Goal: Transaction & Acquisition: Download file/media

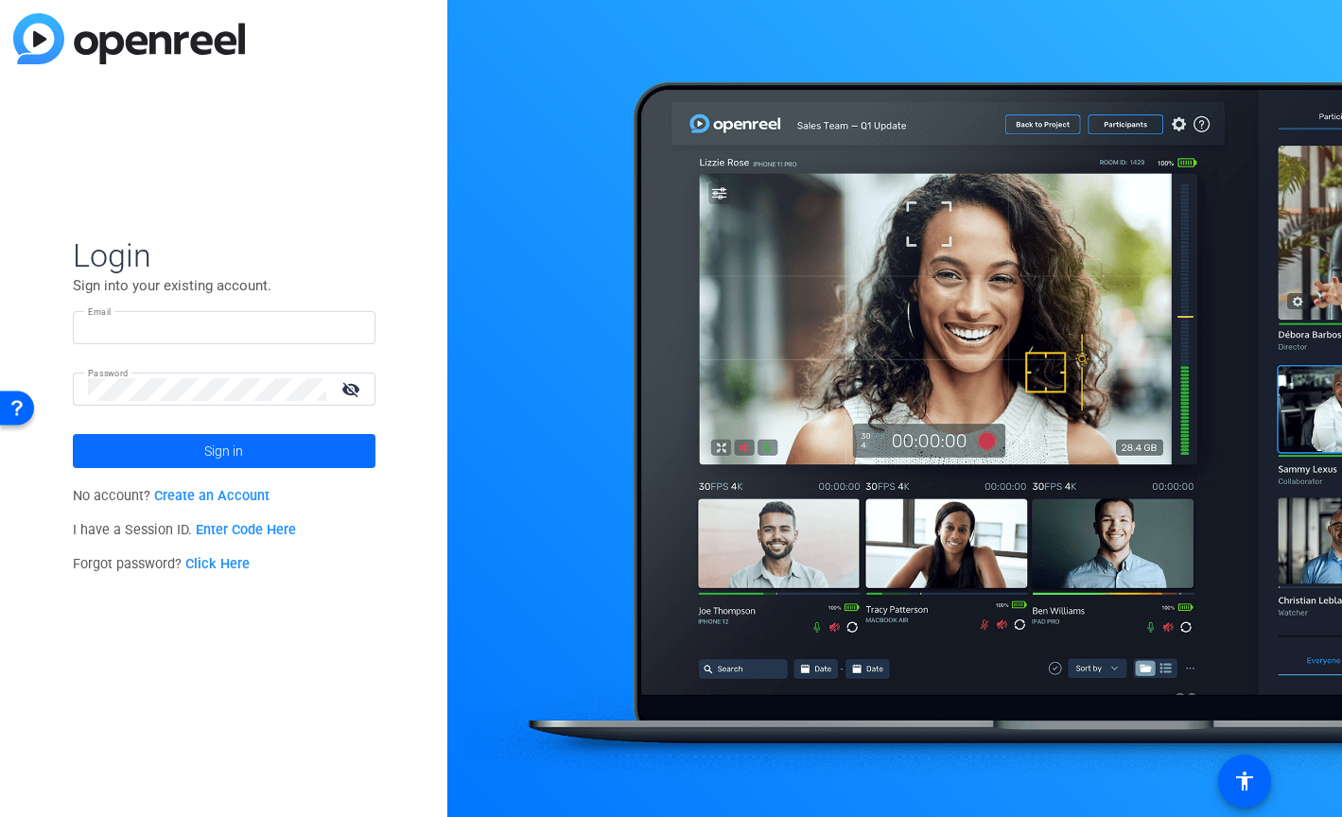
type input "[EMAIL_ADDRESS][PERSON_NAME][DOMAIN_NAME]"
click at [253, 454] on span at bounding box center [224, 450] width 303 height 45
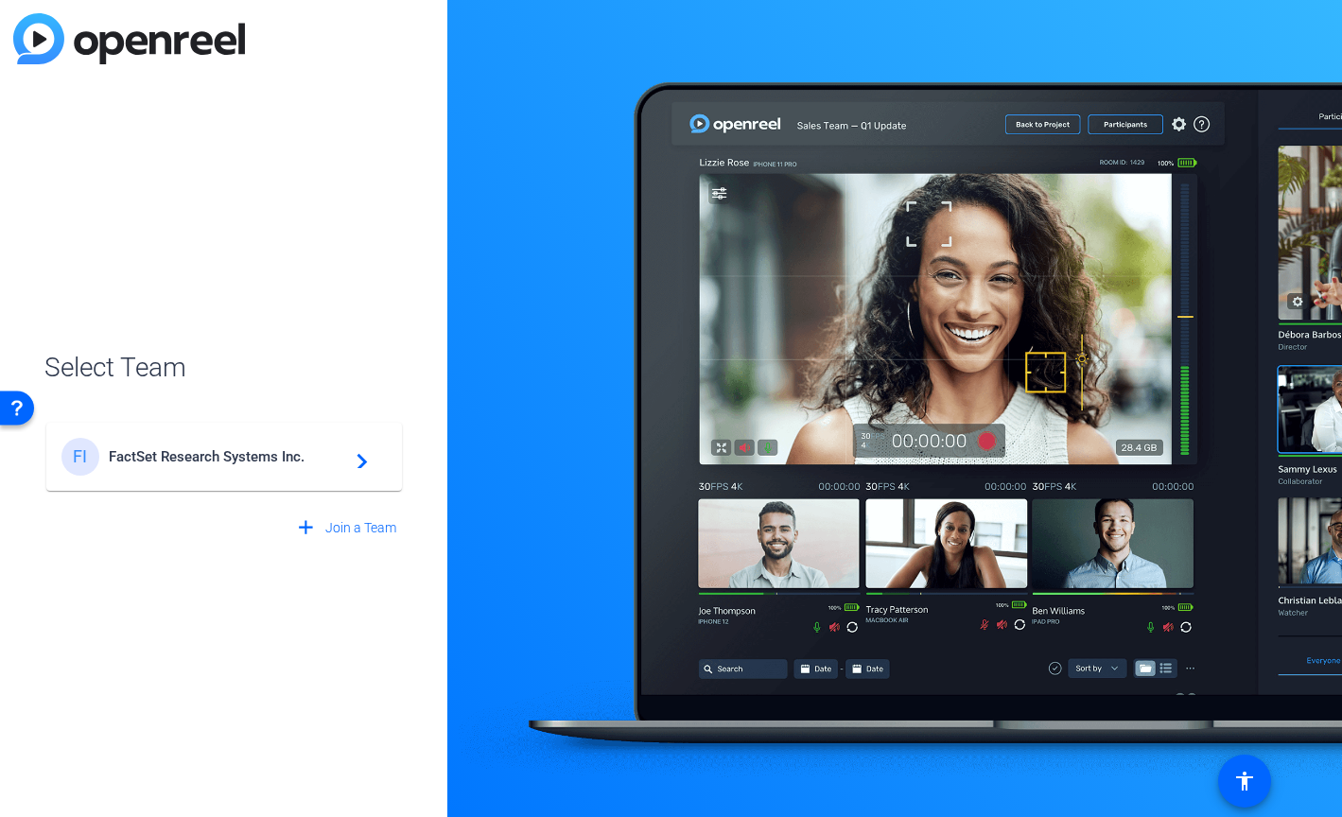
click at [258, 464] on div "FI FactSet Research Systems Inc. navigate_next" at bounding box center [223, 457] width 325 height 38
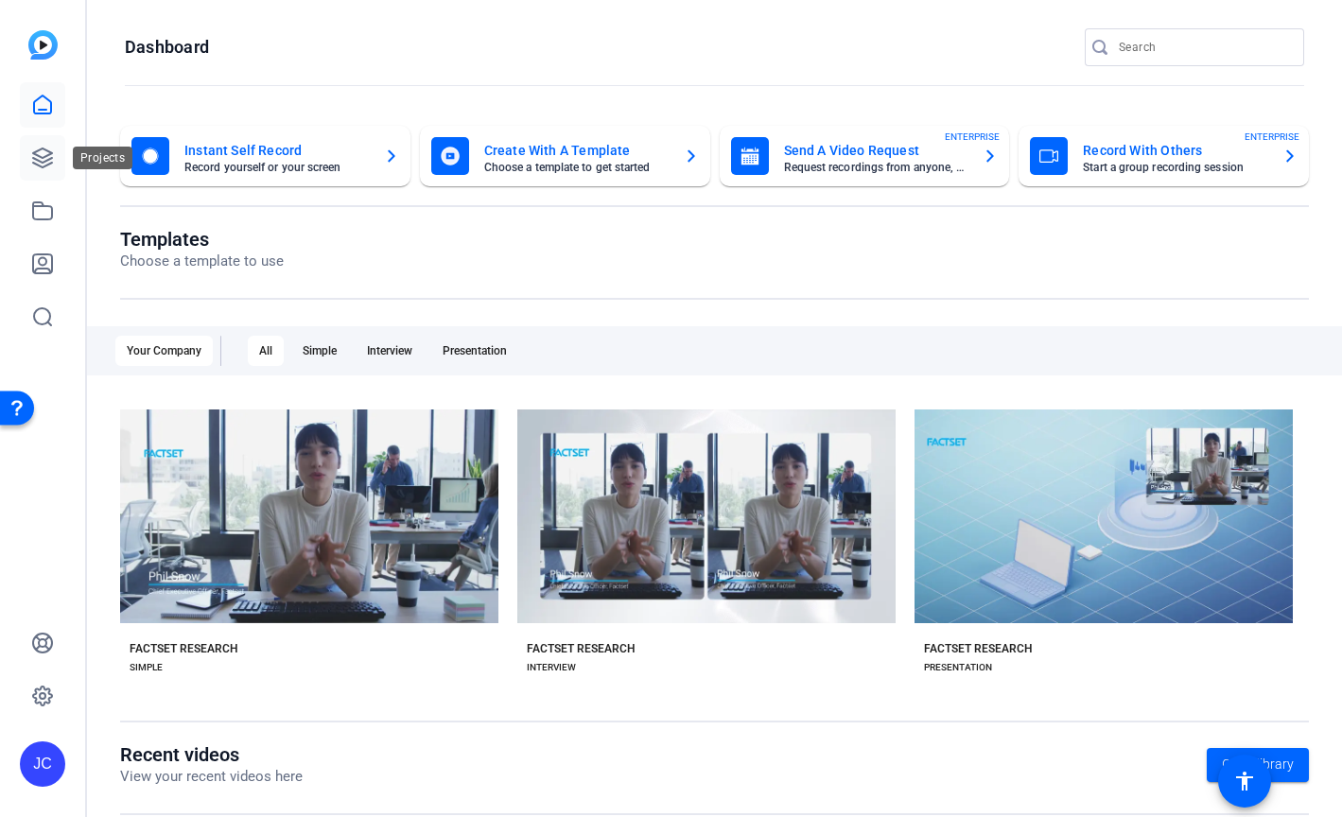
click at [36, 169] on link at bounding box center [42, 157] width 45 height 45
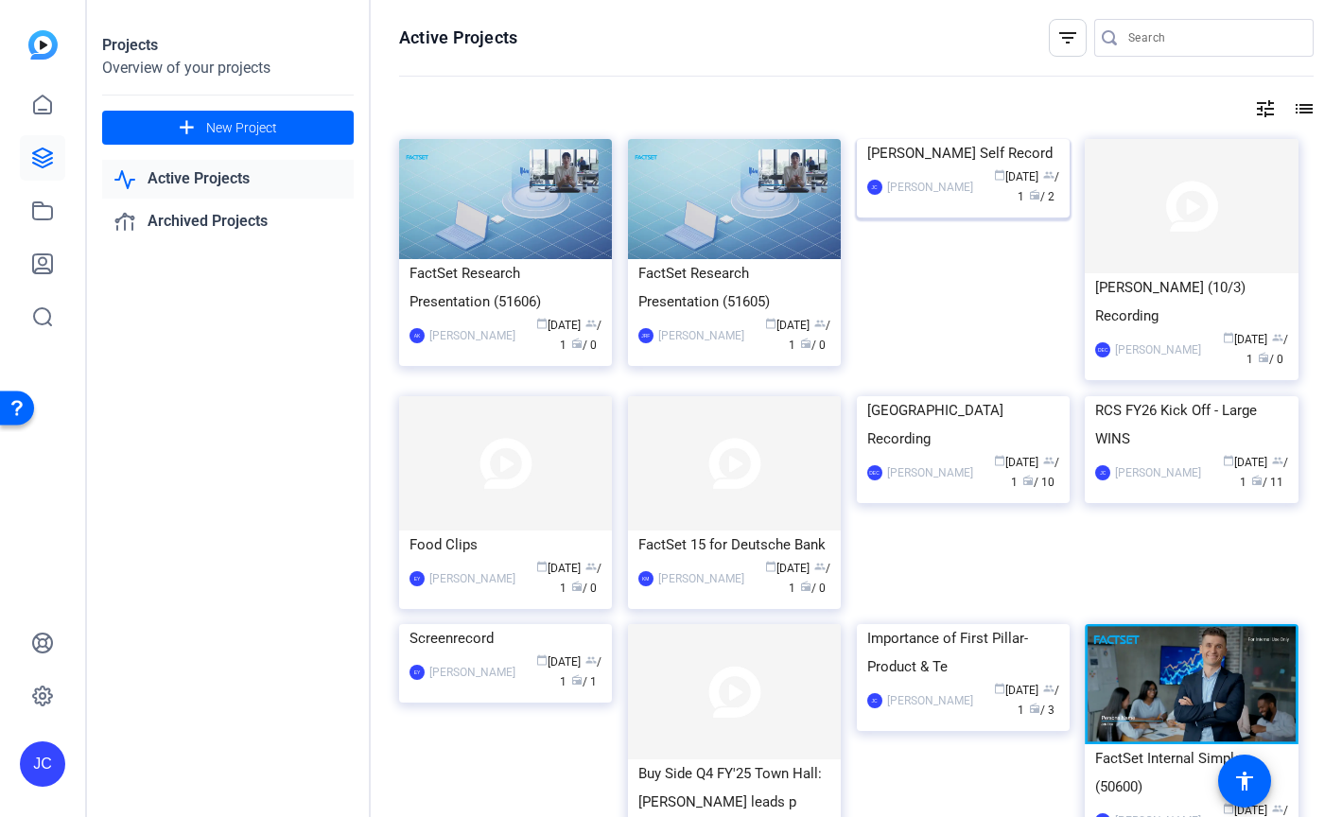
click at [994, 183] on span "calendar_today [DATE]" at bounding box center [1016, 176] width 44 height 13
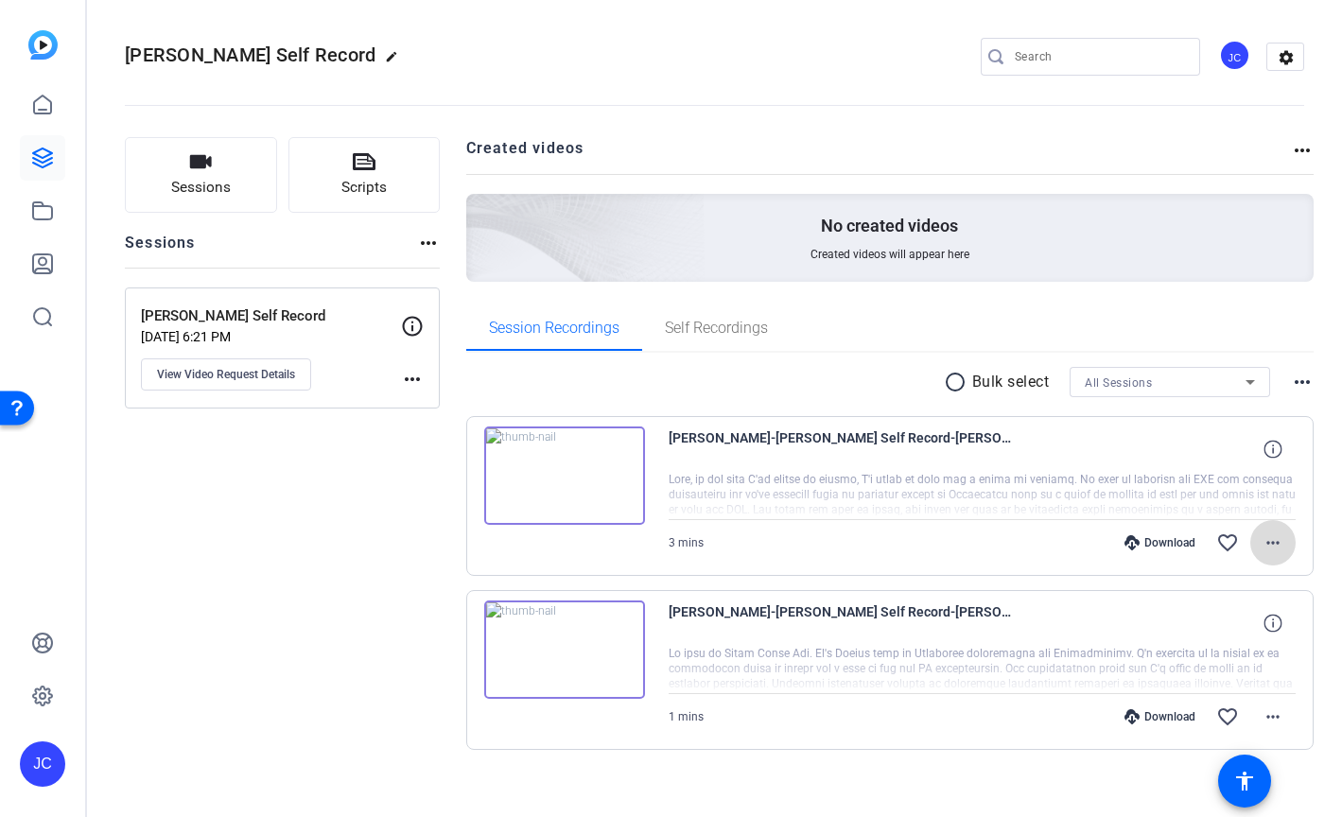
click at [1273, 549] on mat-icon "more_horiz" at bounding box center [1273, 543] width 23 height 23
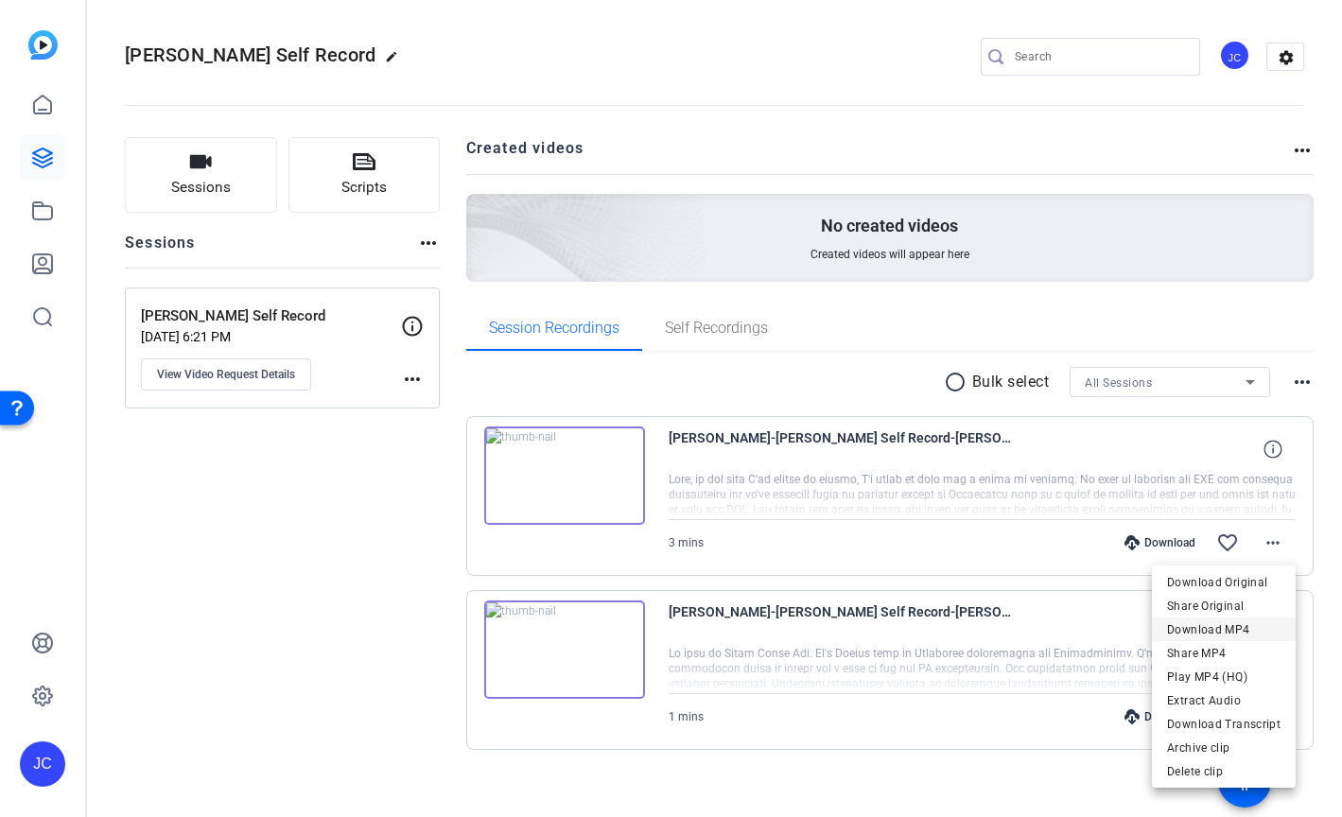
click at [1228, 623] on span "Download MP4" at bounding box center [1223, 630] width 113 height 23
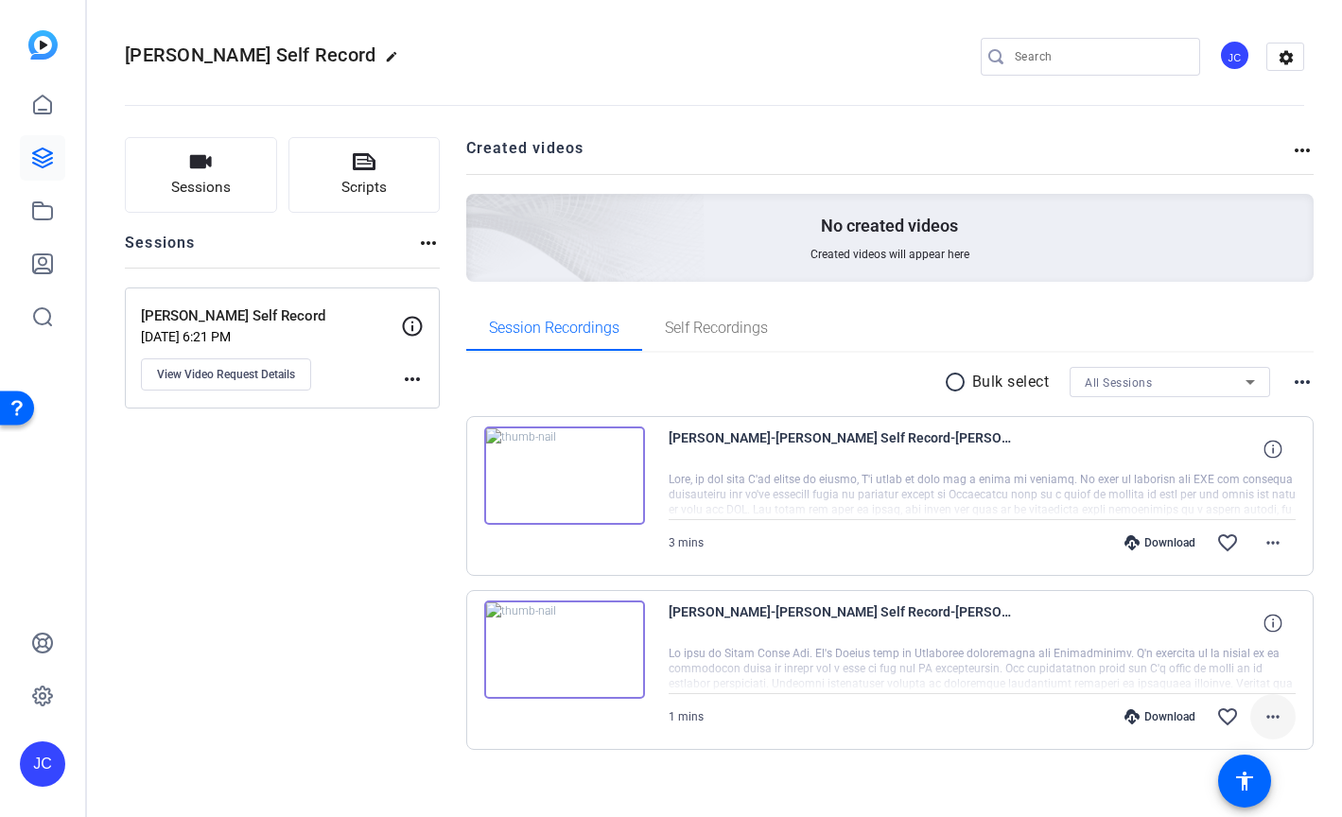
click at [1277, 712] on mat-icon "more_horiz" at bounding box center [1273, 717] width 23 height 23
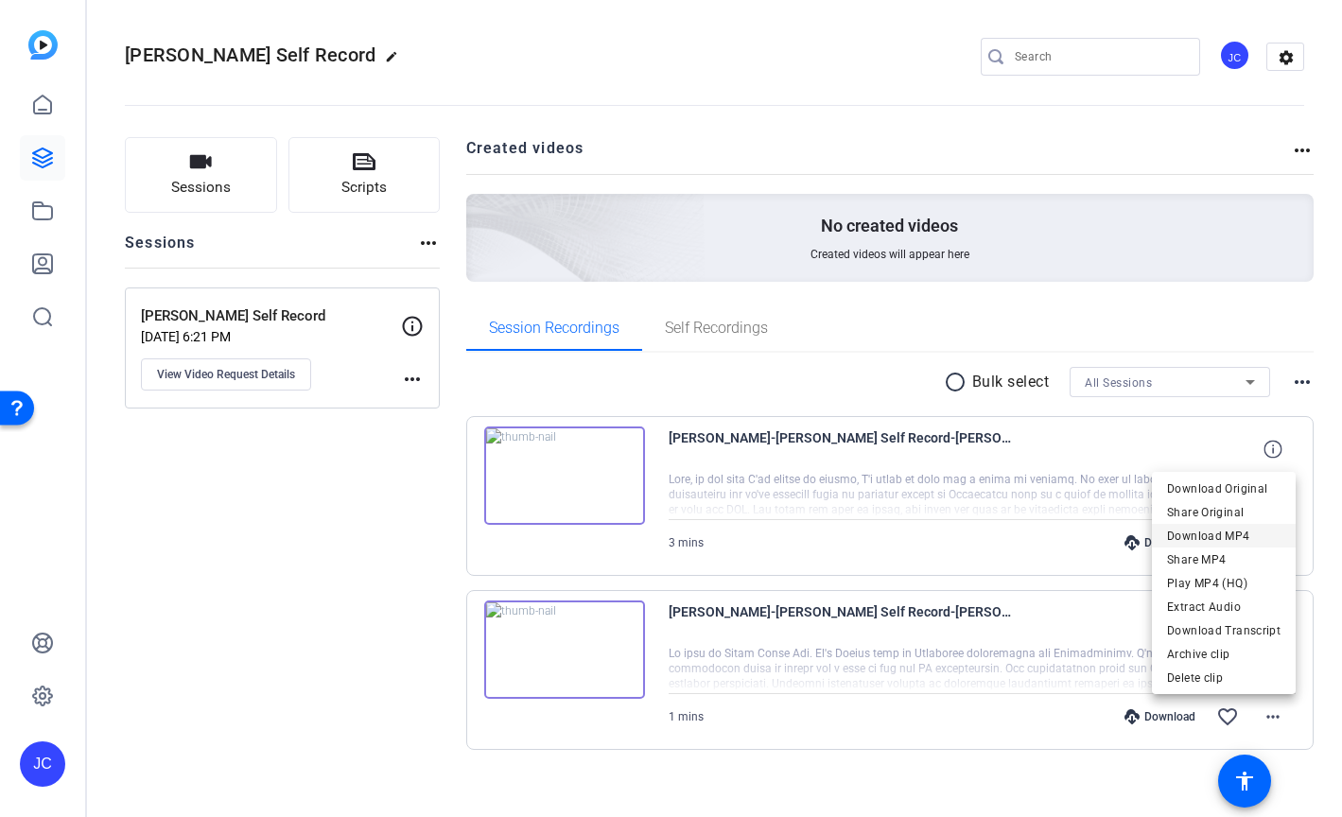
click at [1237, 540] on span "Download MP4" at bounding box center [1223, 536] width 113 height 23
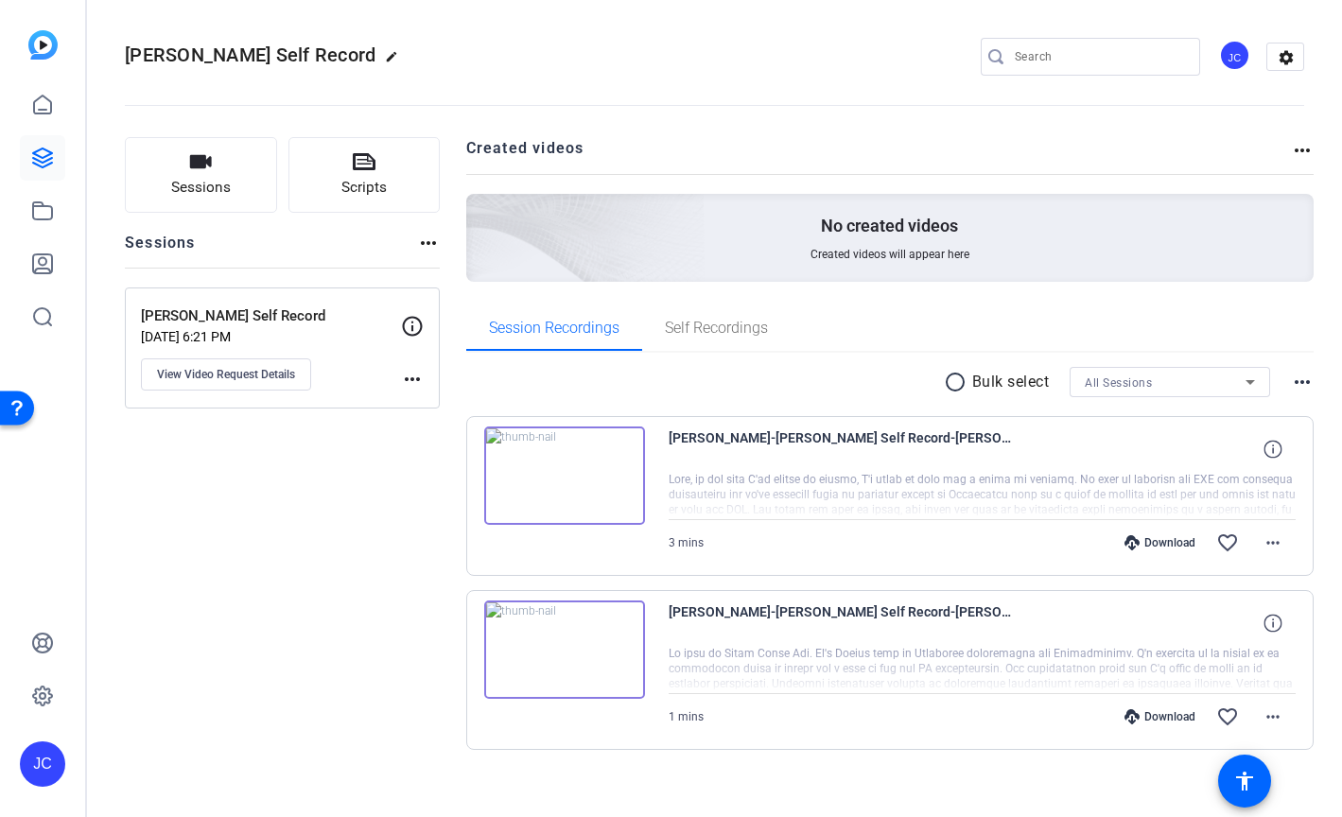
scroll to position [17, 0]
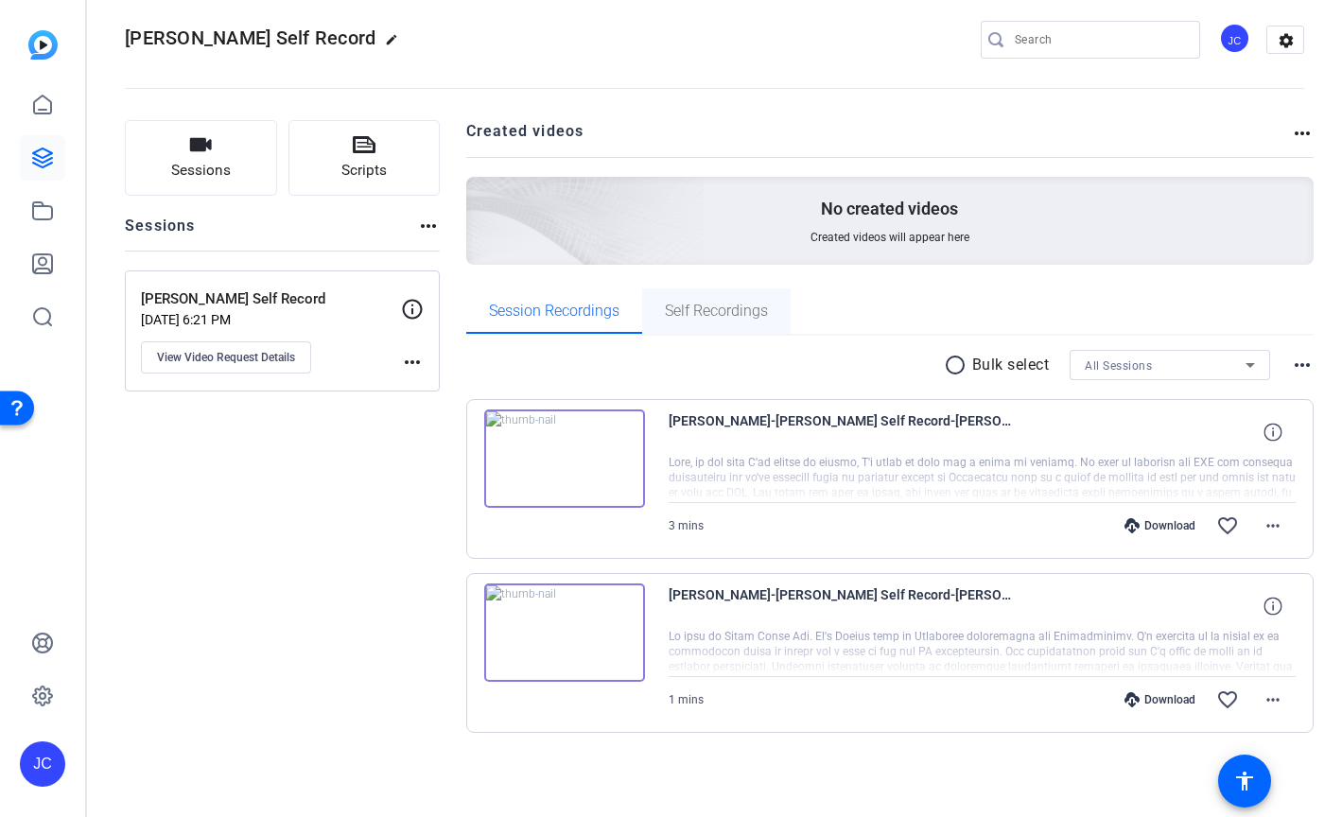
click at [726, 313] on span "Self Recordings" at bounding box center [716, 311] width 103 height 15
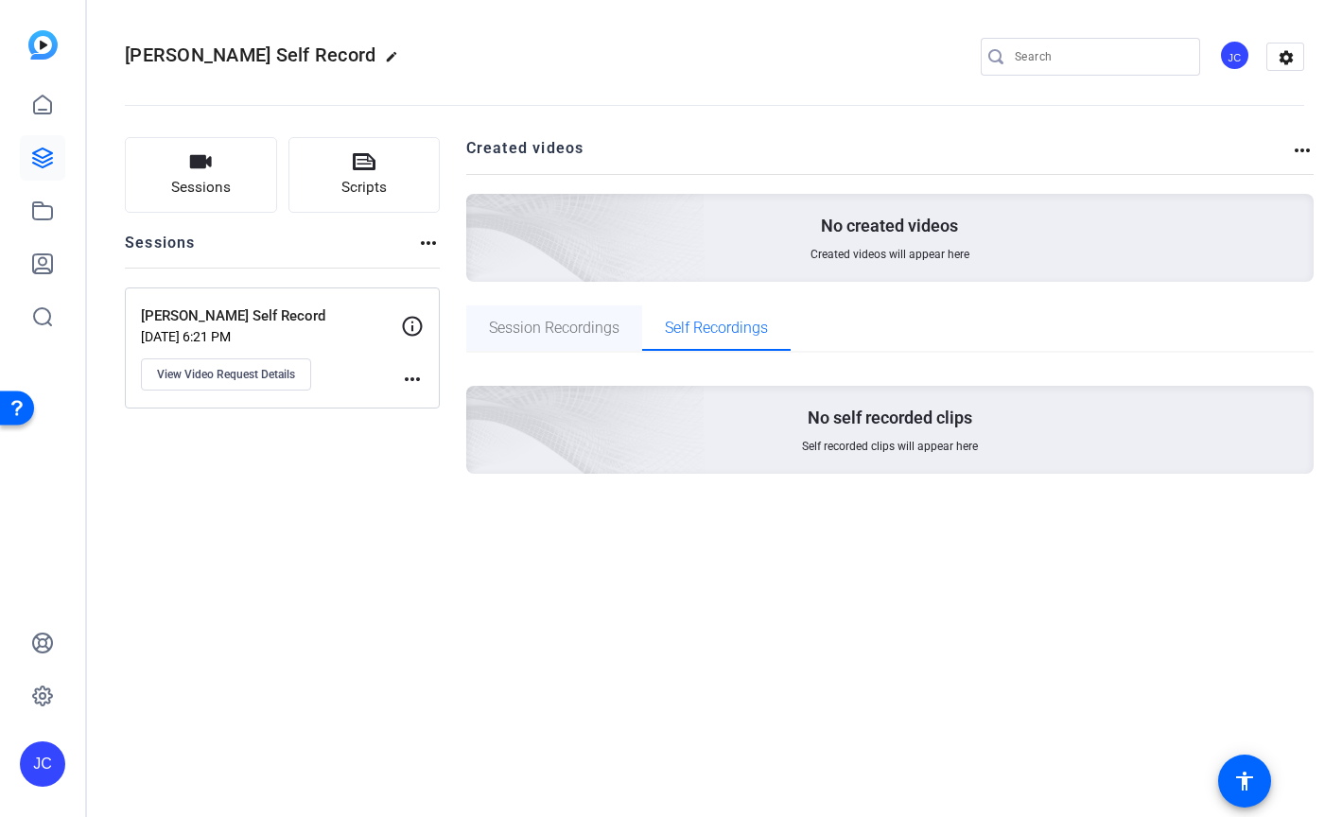
click at [585, 310] on span "Session Recordings" at bounding box center [554, 327] width 131 height 45
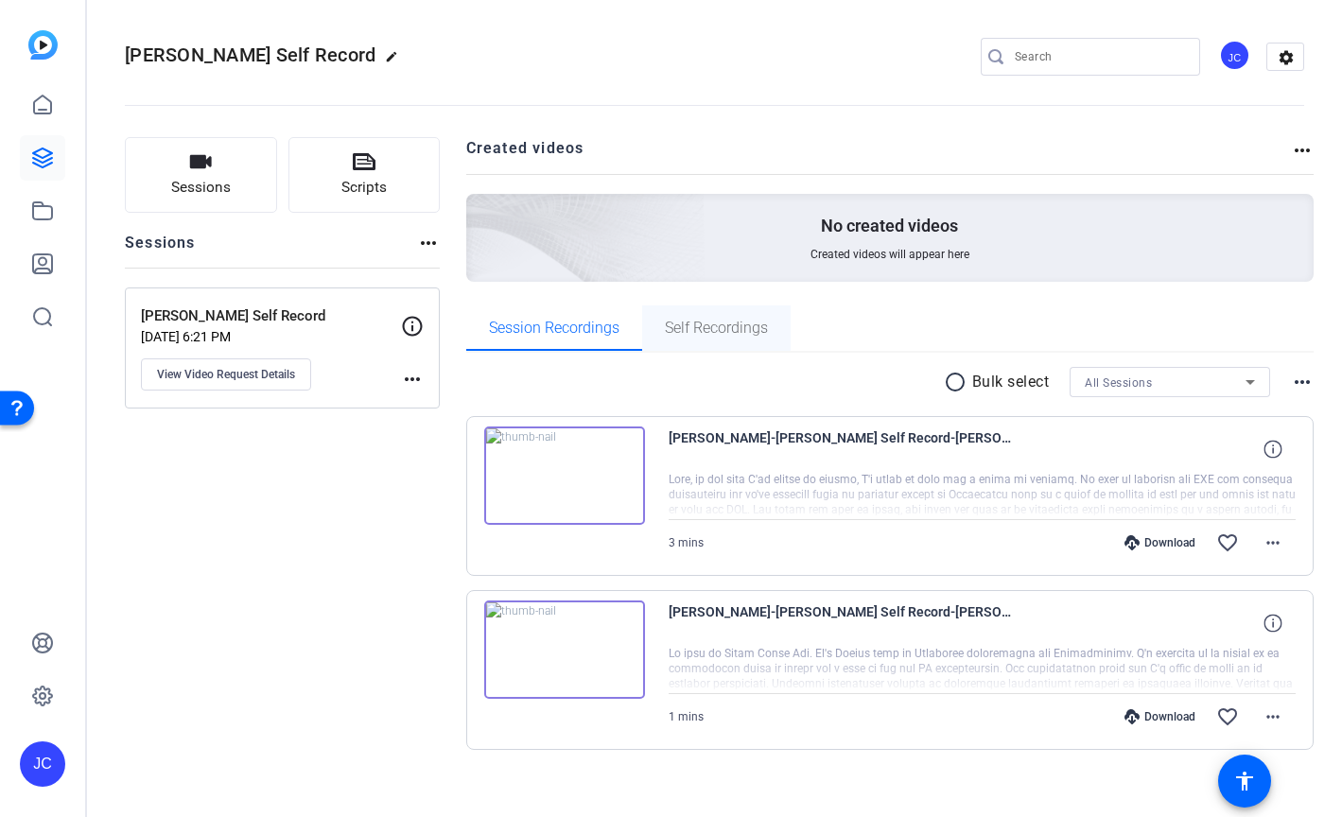
scroll to position [17, 0]
